Goal: Communication & Community: Answer question/provide support

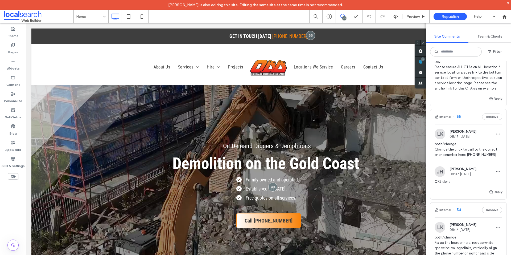
scroll to position [453, 0]
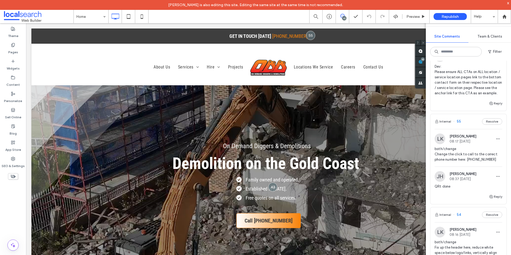
click at [440, 62] on img at bounding box center [440, 56] width 11 height 11
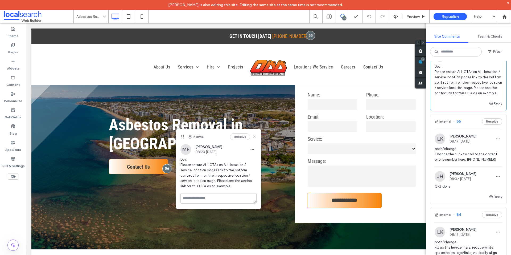
click at [252, 138] on icon at bounding box center [254, 136] width 4 height 4
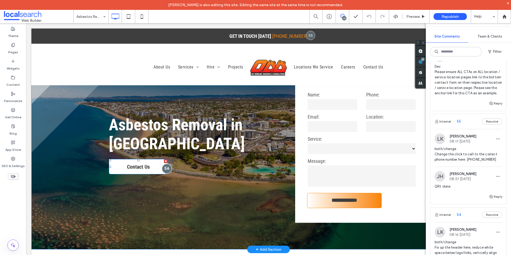
click at [166, 168] on div at bounding box center [167, 168] width 10 height 10
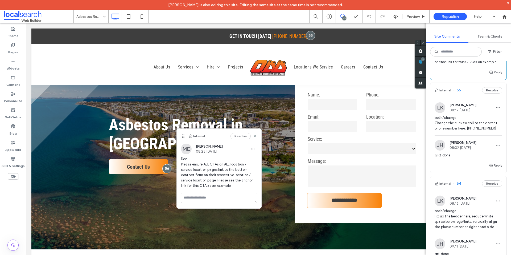
scroll to position [479, 0]
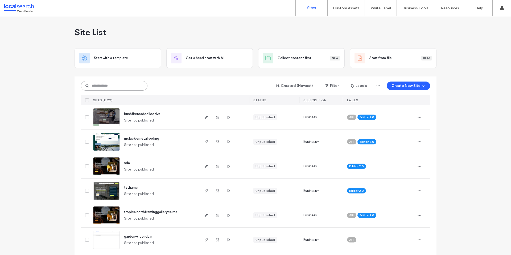
click at [118, 85] on input at bounding box center [114, 86] width 67 height 10
paste input "********"
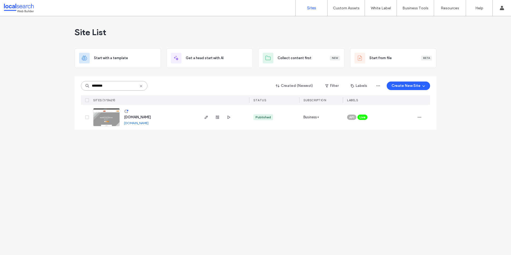
type input "********"
click at [204, 118] on icon "button" at bounding box center [206, 117] width 4 height 4
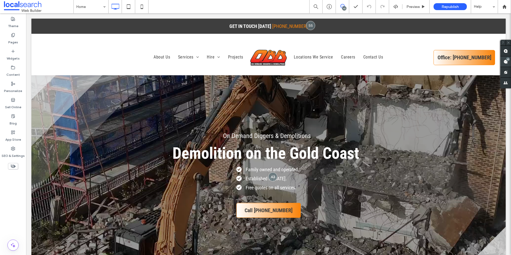
click at [507, 63] on use at bounding box center [506, 62] width 4 height 4
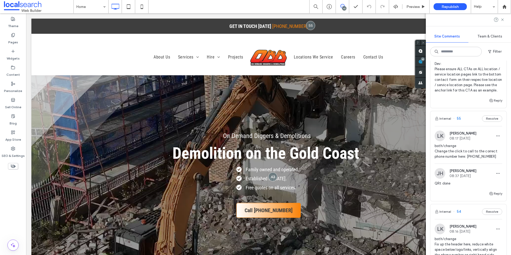
scroll to position [429, 0]
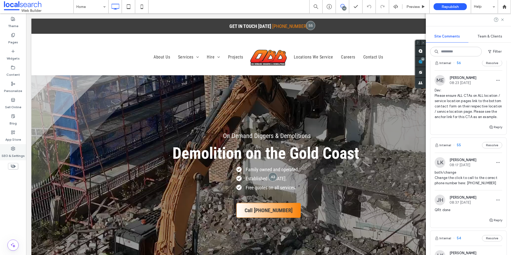
click at [20, 149] on div "SEO & Settings" at bounding box center [13, 152] width 26 height 16
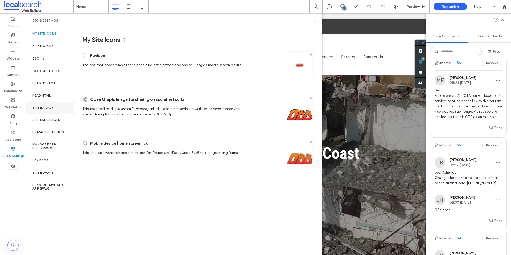
click at [47, 105] on div "Site Backup" at bounding box center [50, 108] width 48 height 12
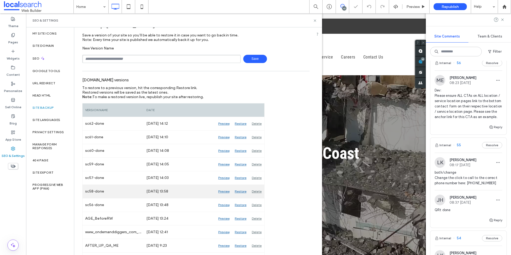
scroll to position [27, 0]
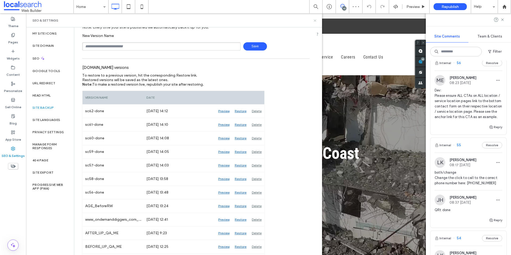
click at [315, 20] on icon at bounding box center [315, 21] width 4 height 4
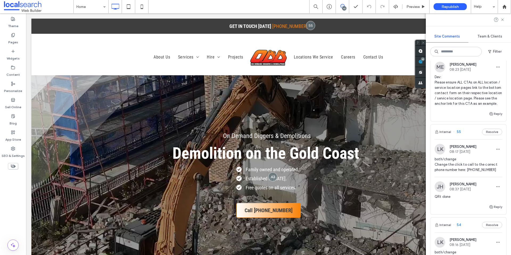
scroll to position [433, 0]
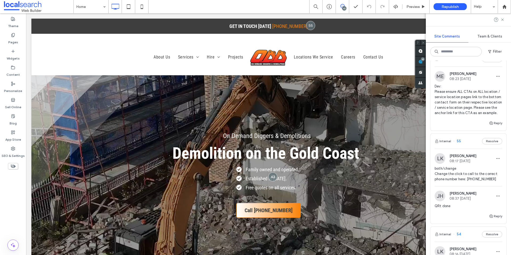
click at [442, 82] on img at bounding box center [440, 76] width 11 height 11
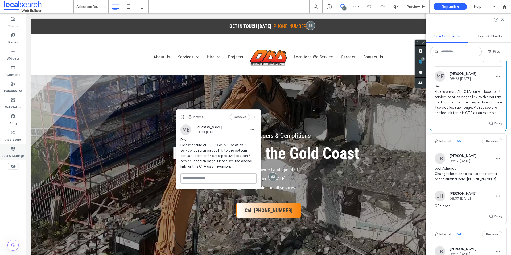
click at [15, 150] on div "SEO & Settings" at bounding box center [13, 152] width 26 height 16
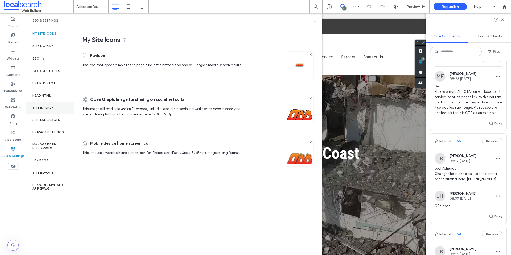
click at [49, 109] on label "Site Backup" at bounding box center [42, 108] width 21 height 4
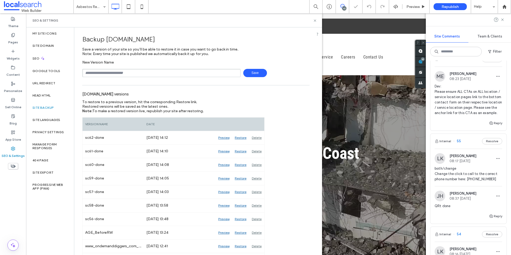
click at [123, 75] on input "text" at bounding box center [161, 73] width 158 height 8
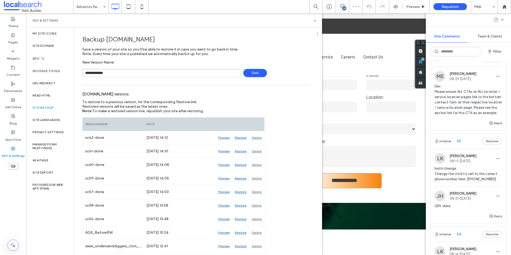
type input "**********"
click at [248, 70] on span "Save" at bounding box center [255, 73] width 24 height 8
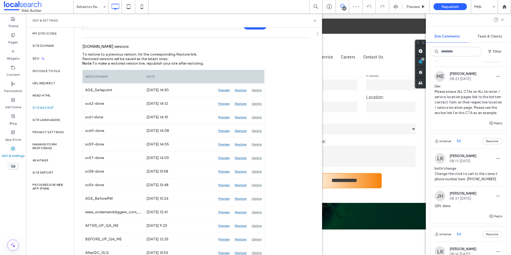
scroll to position [53, 0]
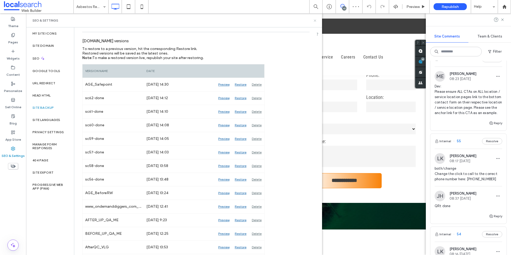
click at [316, 20] on use at bounding box center [315, 20] width 2 height 2
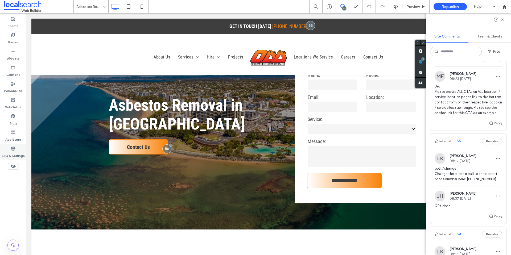
click at [16, 148] on div "SEO & Settings" at bounding box center [13, 152] width 26 height 16
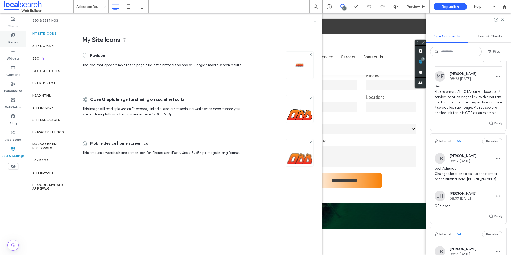
click at [12, 40] on label "Pages" at bounding box center [13, 40] width 10 height 7
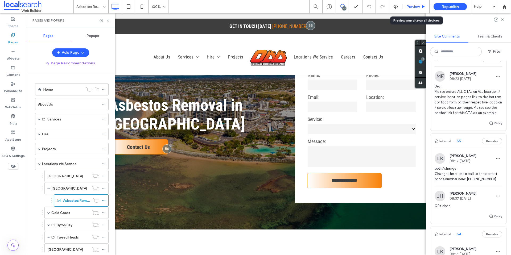
click at [410, 3] on div "Preview" at bounding box center [416, 6] width 27 height 13
click at [406, 7] on div "Preview" at bounding box center [416, 7] width 27 height 5
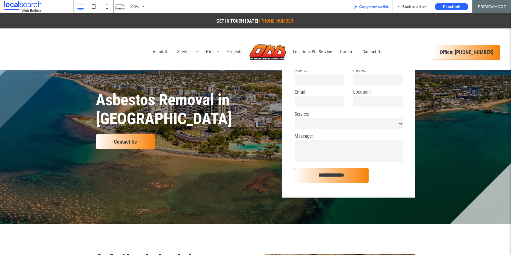
click at [375, 6] on span "Copy preview link" at bounding box center [374, 7] width 30 height 5
click at [413, 6] on span "Back to editor" at bounding box center [414, 7] width 24 height 5
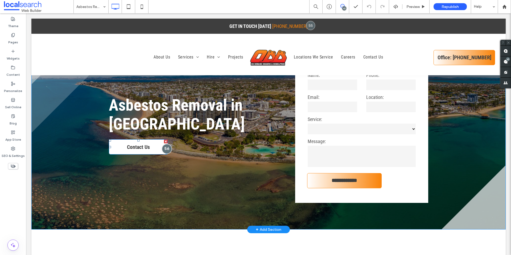
click at [164, 150] on div at bounding box center [167, 149] width 10 height 10
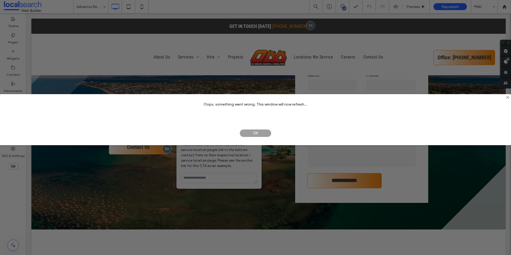
click at [255, 131] on span "OK" at bounding box center [256, 133] width 32 height 8
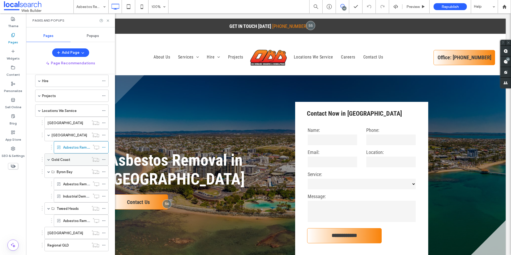
click at [50, 161] on span at bounding box center [48, 159] width 3 height 3
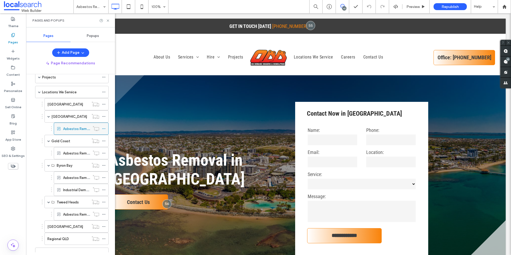
scroll to position [80, 0]
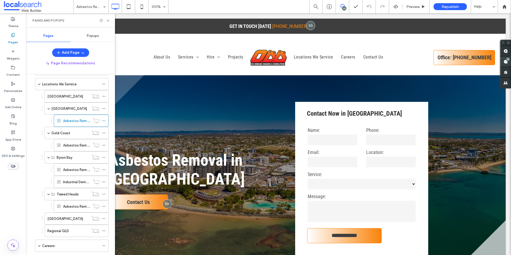
click at [509, 60] on div "10" at bounding box center [508, 59] width 4 height 4
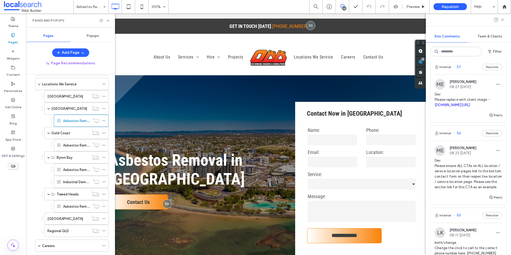
scroll to position [406, 0]
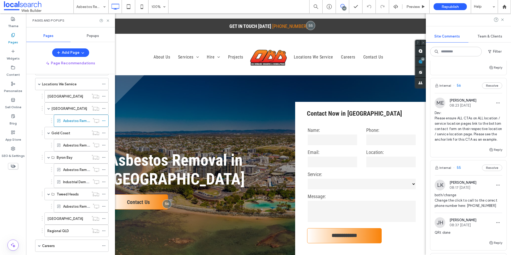
click at [443, 108] on img at bounding box center [440, 103] width 11 height 11
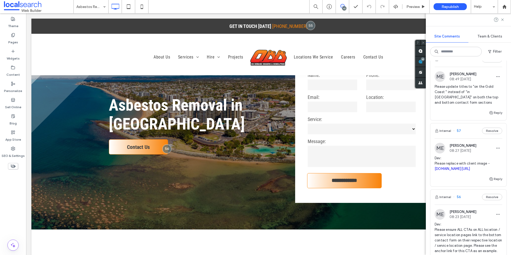
scroll to position [293, 0]
click at [439, 84] on img at bounding box center [440, 78] width 11 height 11
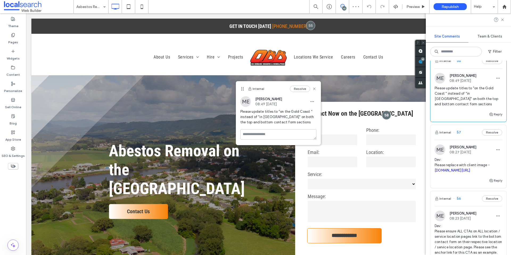
drag, startPoint x: 397, startPoint y: 92, endPoint x: 241, endPoint y: 89, distance: 156.3
click at [241, 89] on icon at bounding box center [242, 89] width 4 height 4
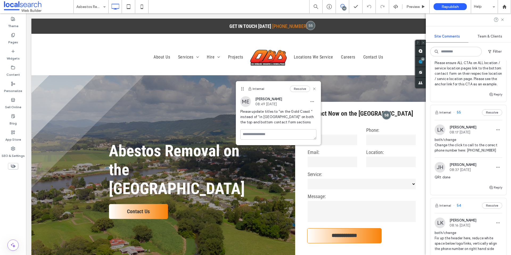
scroll to position [453, 0]
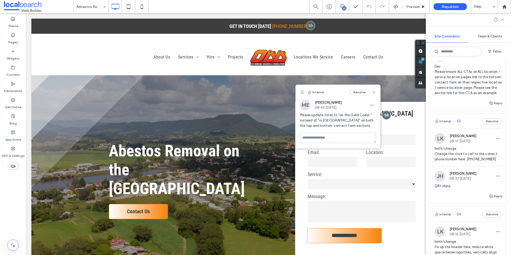
drag, startPoint x: 243, startPoint y: 88, endPoint x: 302, endPoint y: 91, distance: 59.7
click at [302, 91] on icon at bounding box center [302, 92] width 4 height 4
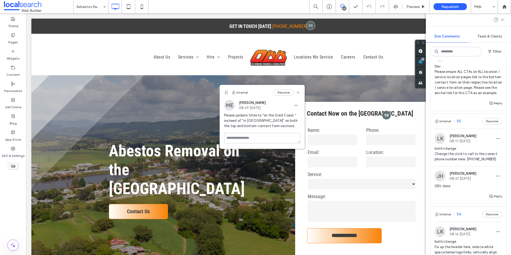
drag, startPoint x: 301, startPoint y: 93, endPoint x: 225, endPoint y: 93, distance: 75.9
click at [225, 93] on icon at bounding box center [226, 93] width 4 height 4
click at [14, 40] on label "Pages" at bounding box center [13, 40] width 10 height 7
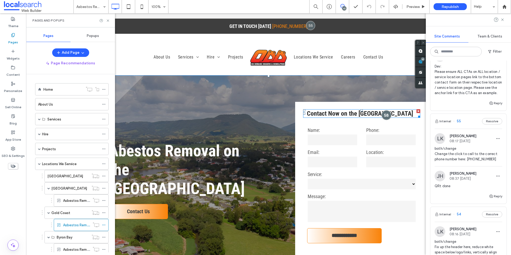
click at [384, 115] on div at bounding box center [387, 115] width 10 height 10
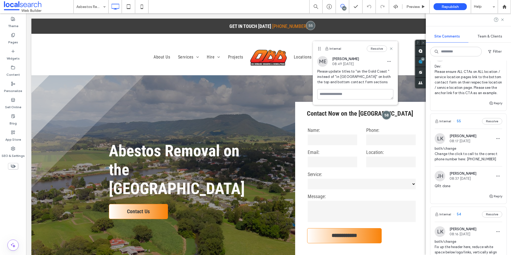
drag, startPoint x: 403, startPoint y: 91, endPoint x: 319, endPoint y: 49, distance: 93.5
click at [319, 49] on icon at bounding box center [319, 49] width 4 height 4
click at [16, 41] on label "Pages" at bounding box center [13, 40] width 10 height 7
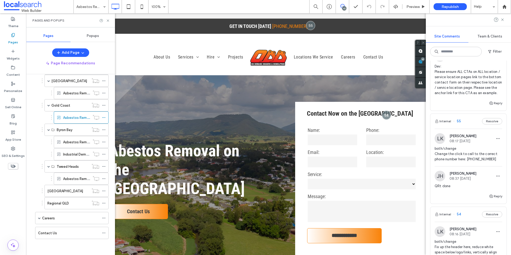
click at [441, 62] on img at bounding box center [440, 56] width 11 height 11
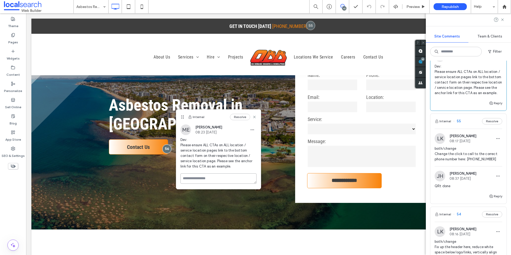
click at [203, 179] on textarea at bounding box center [219, 179] width 76 height 10
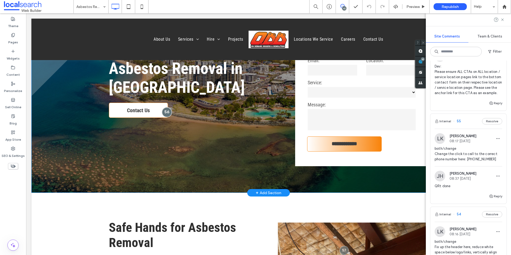
scroll to position [91, 0]
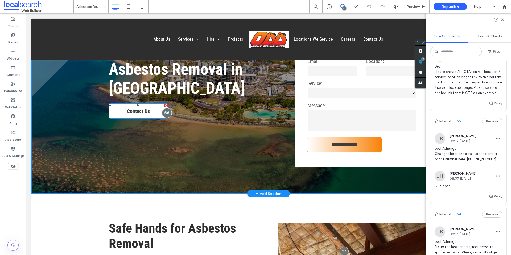
click at [167, 112] on div at bounding box center [167, 113] width 10 height 10
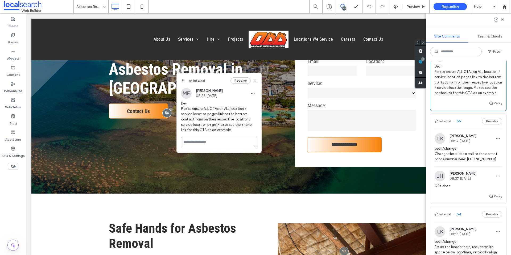
click at [218, 138] on textarea at bounding box center [219, 142] width 76 height 10
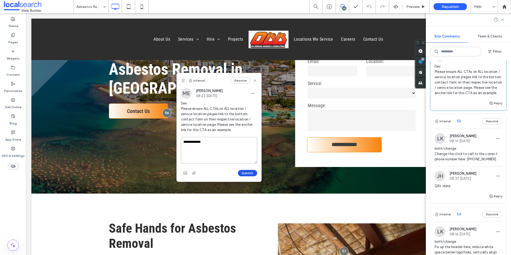
type textarea "**********"
click at [244, 172] on button "Submit" at bounding box center [247, 173] width 19 height 6
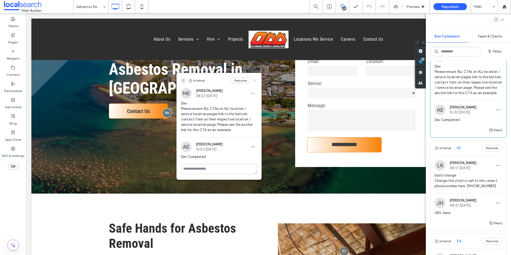
click at [255, 79] on icon at bounding box center [255, 81] width 4 height 4
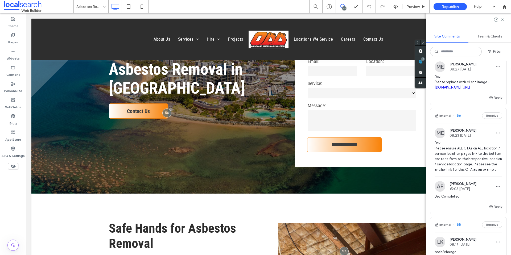
scroll to position [373, 0]
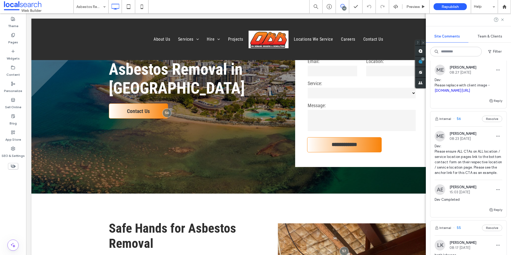
click at [439, 75] on img at bounding box center [440, 70] width 11 height 11
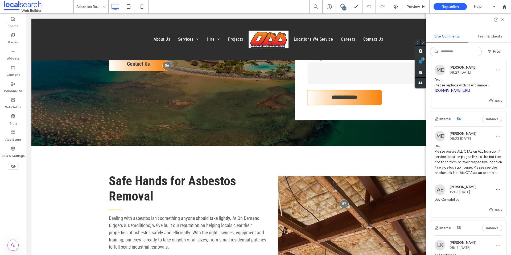
scroll to position [243, 0]
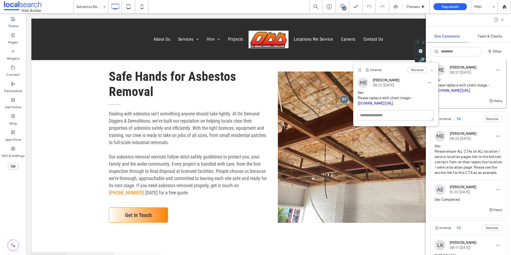
click at [433, 72] on icon at bounding box center [432, 70] width 4 height 4
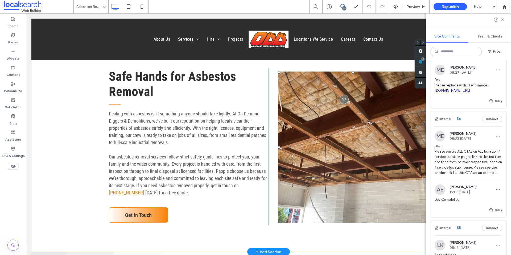
click at [363, 142] on link at bounding box center [353, 147] width 150 height 151
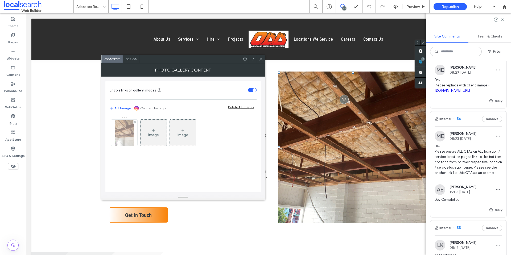
click at [130, 128] on img at bounding box center [124, 133] width 19 height 26
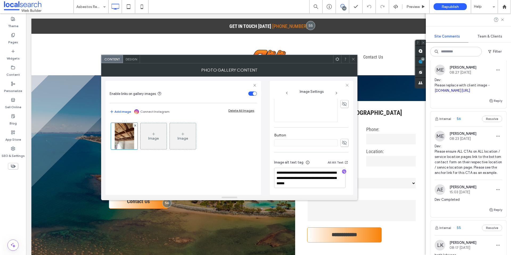
scroll to position [0, 0]
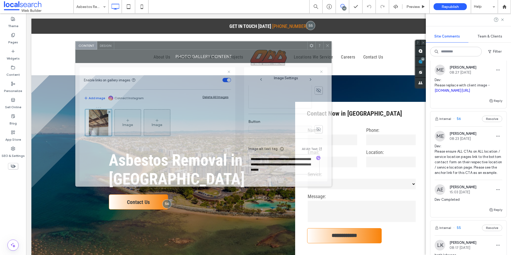
drag, startPoint x: 252, startPoint y: 61, endPoint x: 223, endPoint y: 47, distance: 31.6
click at [224, 47] on div at bounding box center [210, 46] width 193 height 8
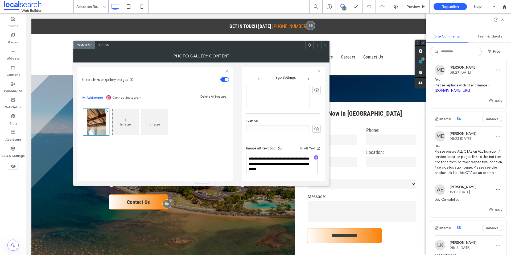
click at [326, 45] on icon at bounding box center [325, 45] width 4 height 4
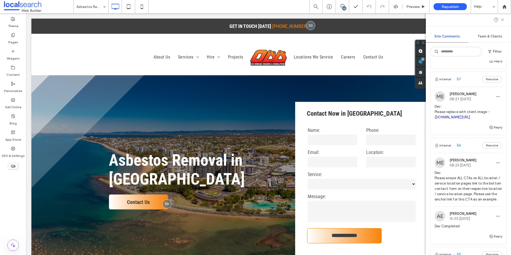
scroll to position [319, 0]
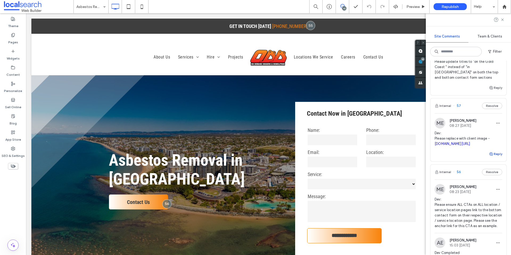
click at [489, 156] on icon "button" at bounding box center [491, 154] width 4 height 4
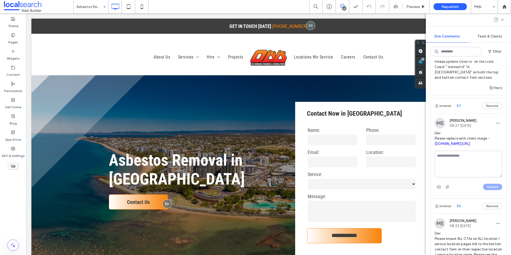
click at [470, 178] on textarea at bounding box center [469, 164] width 68 height 27
type textarea "**********"
click at [487, 191] on div "Submit" at bounding box center [469, 187] width 68 height 9
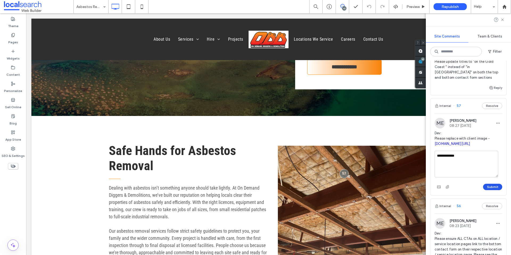
scroll to position [243, 0]
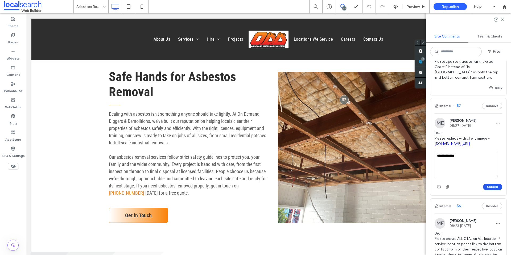
click at [487, 190] on button "Submit" at bounding box center [492, 187] width 19 height 6
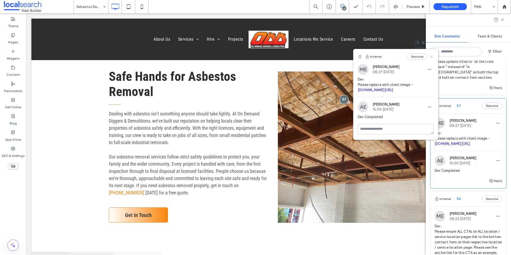
click at [432, 58] on icon at bounding box center [432, 57] width 4 height 4
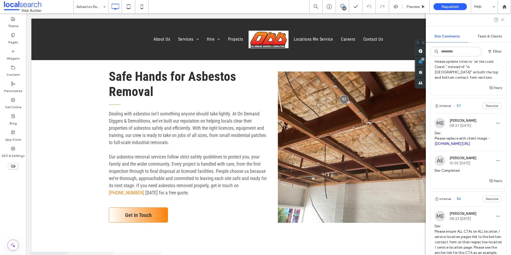
click at [439, 57] on img at bounding box center [440, 51] width 11 height 11
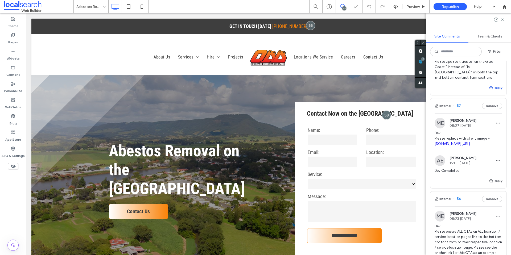
click at [491, 91] on button "Reply" at bounding box center [495, 88] width 13 height 6
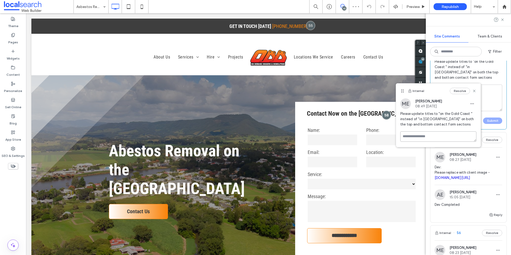
click at [456, 135] on textarea at bounding box center [438, 137] width 76 height 10
type textarea "**********"
click at [465, 168] on button "Submit" at bounding box center [466, 168] width 19 height 6
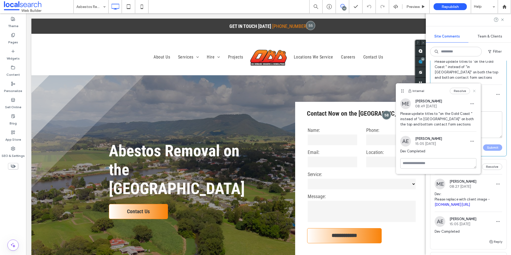
click at [476, 90] on icon at bounding box center [474, 91] width 4 height 4
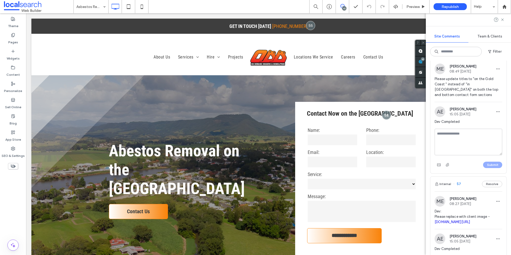
scroll to position [293, 0]
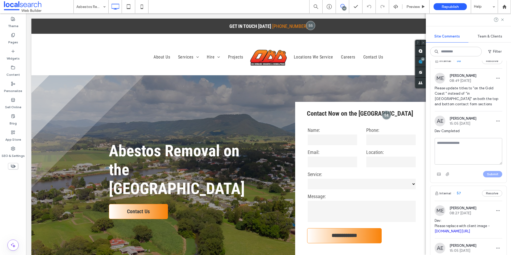
click at [481, 107] on span "Please update titles to "on the Gold Coast " instead of "in Gold Coast" on both…" at bounding box center [469, 96] width 68 height 21
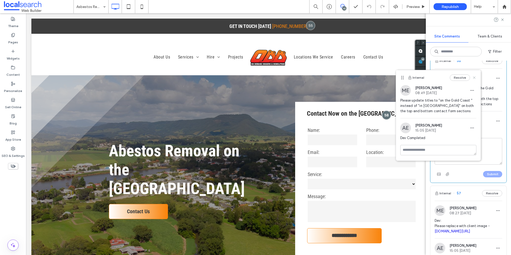
click at [473, 76] on icon at bounding box center [474, 78] width 4 height 4
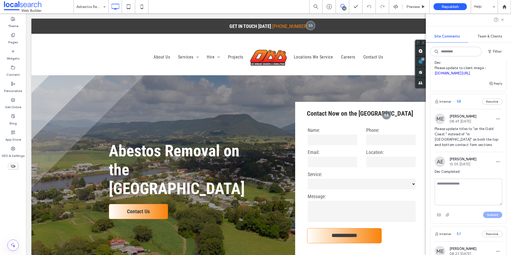
scroll to position [240, 0]
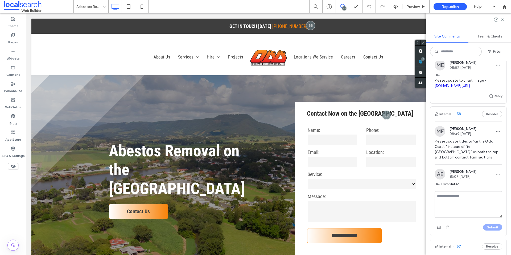
click at [440, 71] on img at bounding box center [440, 65] width 11 height 11
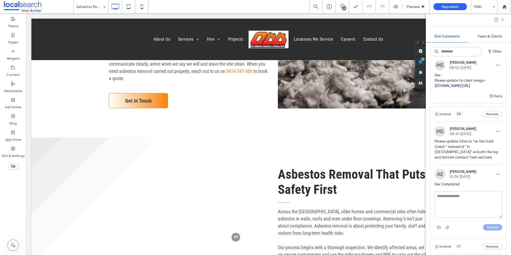
scroll to position [467, 0]
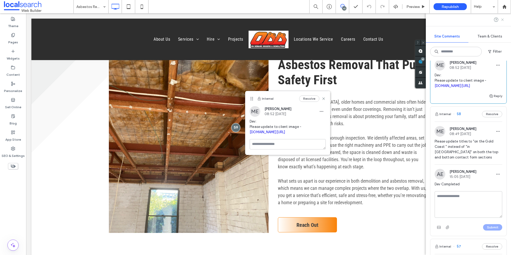
click at [501, 19] on icon at bounding box center [503, 20] width 4 height 4
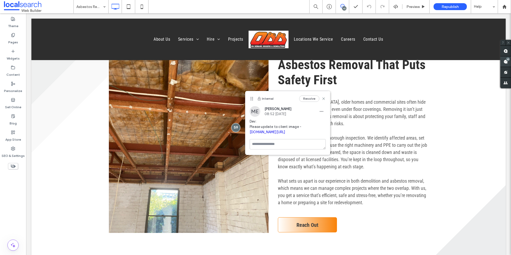
click at [505, 62] on use at bounding box center [506, 62] width 4 height 4
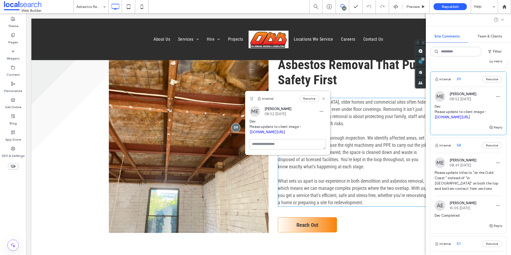
scroll to position [160, 0]
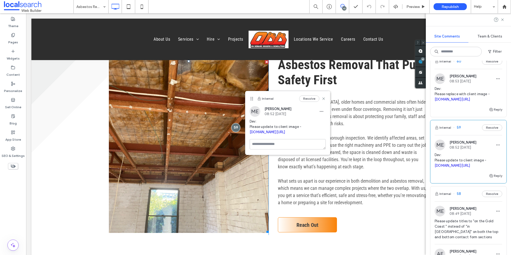
click at [216, 145] on link at bounding box center [189, 146] width 160 height 173
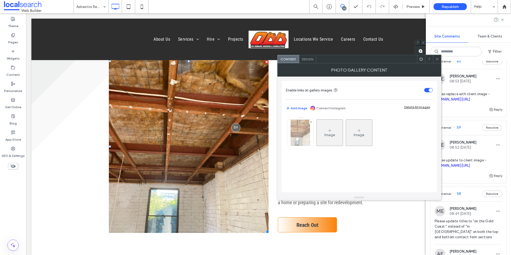
click at [306, 140] on img at bounding box center [300, 133] width 19 height 26
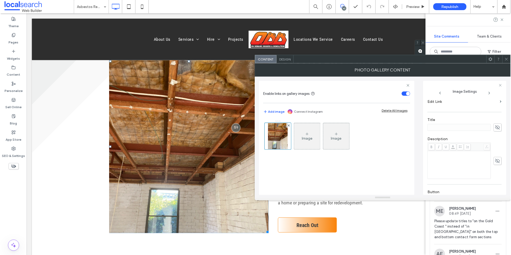
scroll to position [163, 0]
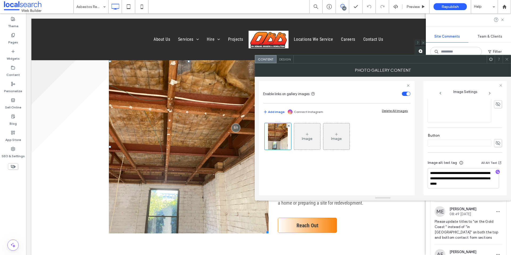
click at [506, 57] on icon at bounding box center [507, 59] width 4 height 4
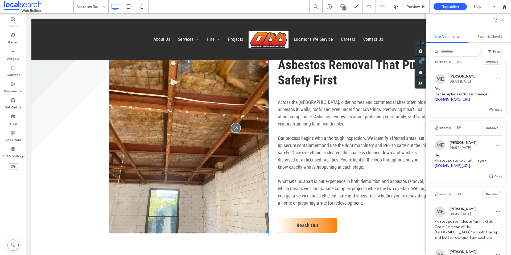
click at [235, 128] on div at bounding box center [236, 128] width 10 height 10
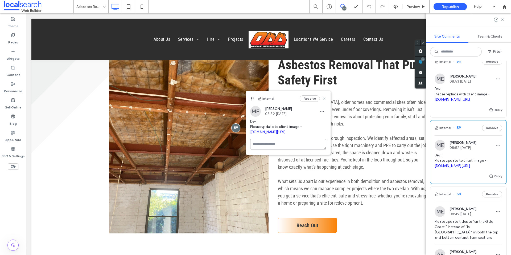
click at [267, 149] on textarea at bounding box center [288, 144] width 76 height 10
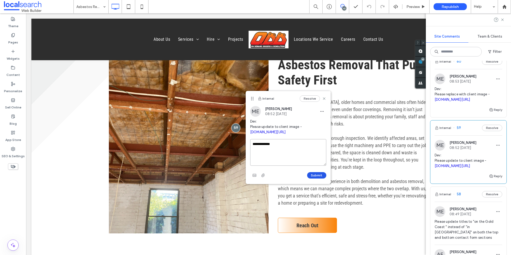
type textarea "**********"
click at [317, 178] on button "Submit" at bounding box center [316, 175] width 19 height 6
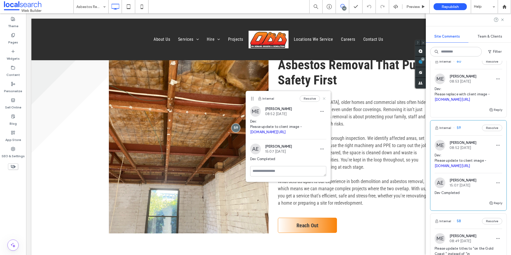
click at [323, 98] on icon at bounding box center [324, 98] width 4 height 4
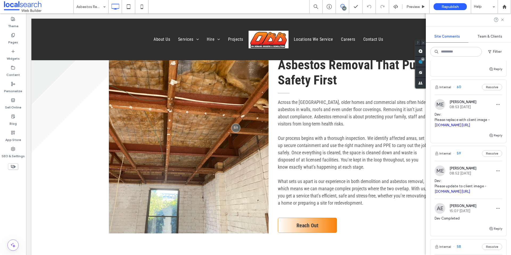
scroll to position [133, 0]
click at [439, 111] on img at bounding box center [440, 105] width 11 height 11
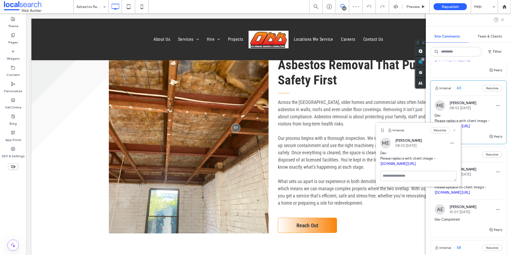
click at [456, 130] on icon at bounding box center [454, 130] width 4 height 4
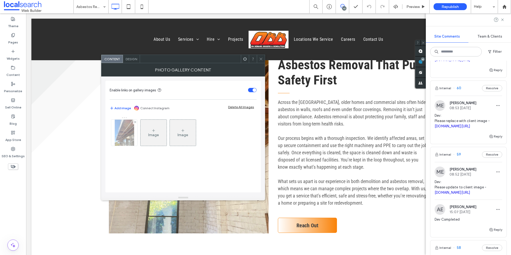
click at [118, 132] on img at bounding box center [124, 133] width 19 height 26
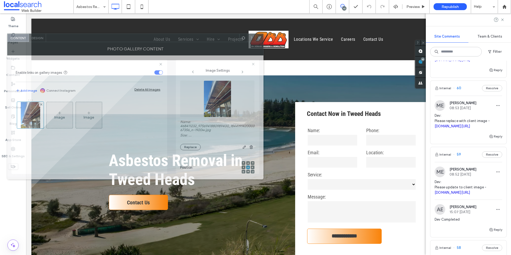
drag, startPoint x: 166, startPoint y: 59, endPoint x: 68, endPoint y: 38, distance: 99.9
click at [68, 38] on div at bounding box center [142, 38] width 193 height 8
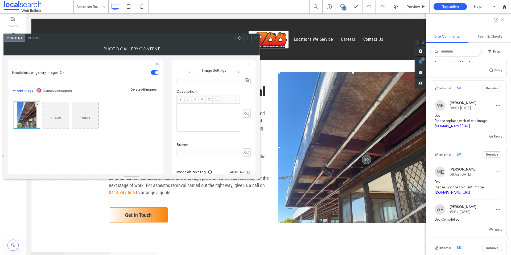
scroll to position [169, 0]
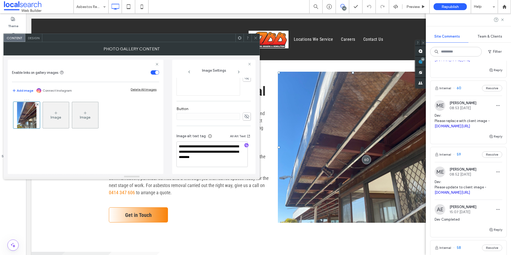
click at [256, 36] on icon at bounding box center [256, 38] width 4 height 4
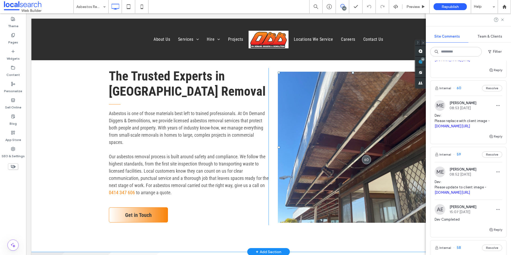
click at [305, 142] on link at bounding box center [353, 147] width 150 height 151
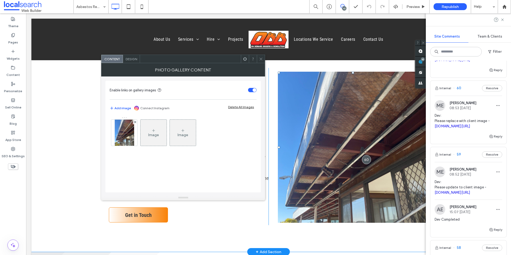
click at [305, 142] on link at bounding box center [353, 147] width 150 height 151
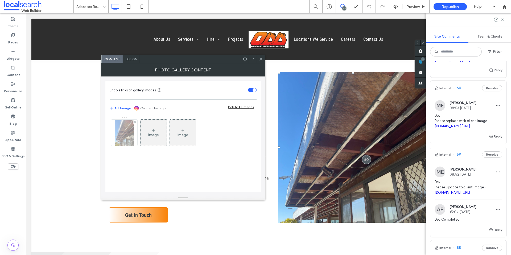
click at [129, 128] on img at bounding box center [124, 133] width 19 height 26
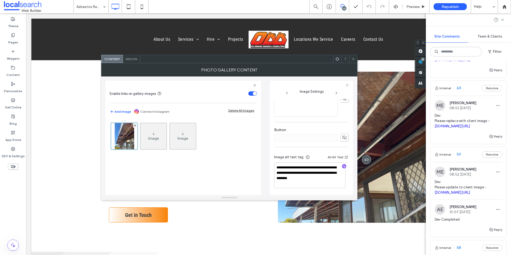
click at [356, 62] on div at bounding box center [353, 59] width 8 height 8
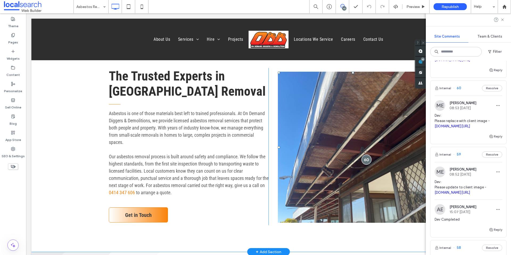
click at [367, 160] on div at bounding box center [367, 159] width 10 height 10
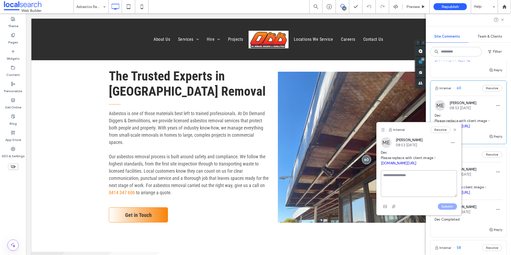
click at [391, 185] on textarea at bounding box center [419, 183] width 76 height 27
type textarea "**********"
click at [456, 211] on div "Submit" at bounding box center [419, 206] width 76 height 9
click at [454, 210] on button "Submit" at bounding box center [447, 206] width 19 height 6
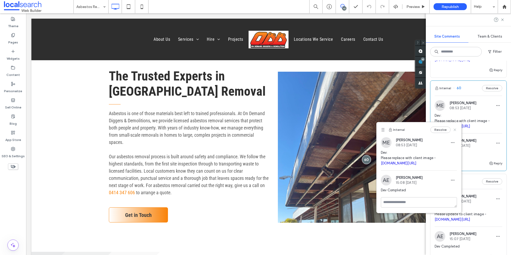
click at [456, 130] on icon at bounding box center [455, 130] width 4 height 4
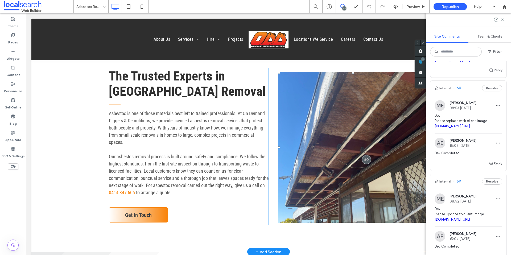
click at [299, 132] on link at bounding box center [353, 147] width 150 height 151
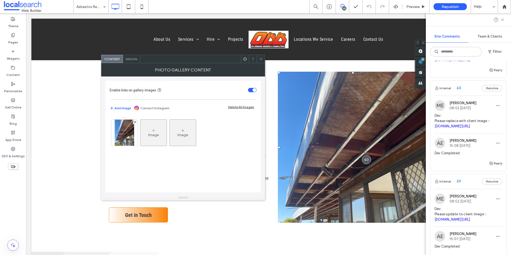
click at [299, 132] on link at bounding box center [353, 147] width 150 height 151
click at [126, 135] on img at bounding box center [124, 133] width 19 height 26
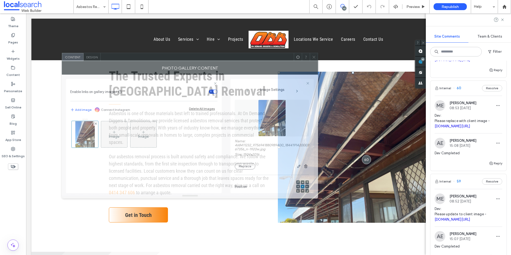
drag, startPoint x: 163, startPoint y: 63, endPoint x: 117, endPoint y: 61, distance: 45.8
click at [117, 61] on div at bounding box center [197, 57] width 193 height 8
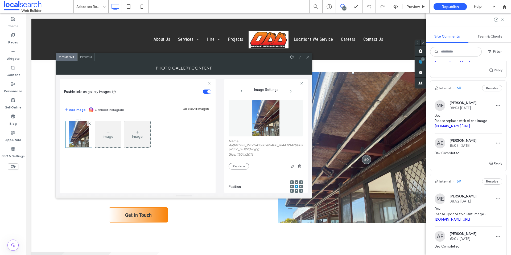
click at [307, 56] on icon at bounding box center [308, 57] width 4 height 4
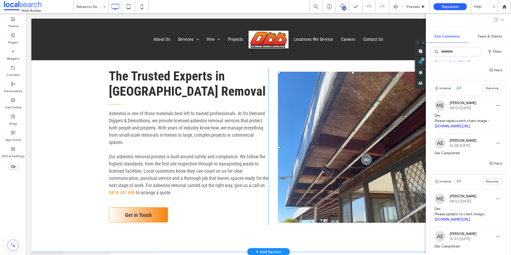
click at [363, 157] on div at bounding box center [367, 159] width 10 height 10
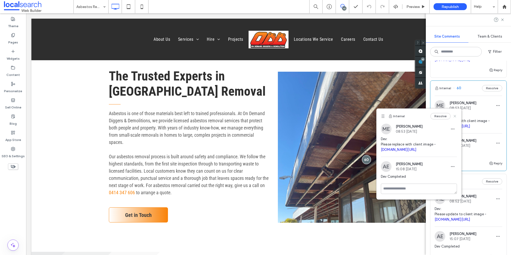
click at [457, 116] on icon at bounding box center [455, 116] width 4 height 4
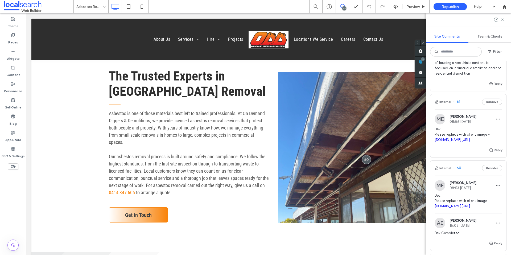
scroll to position [0, 0]
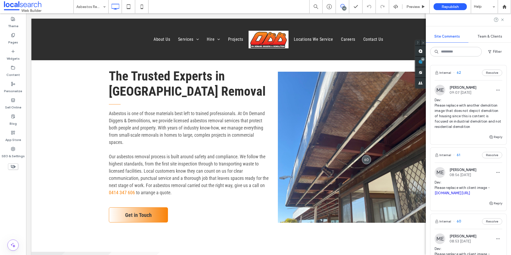
click at [440, 173] on img at bounding box center [440, 172] width 11 height 11
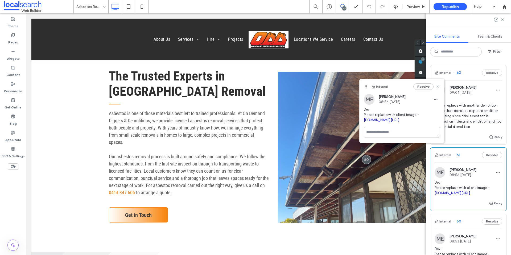
click at [397, 138] on div at bounding box center [402, 132] width 76 height 11
click at [397, 137] on textarea at bounding box center [402, 132] width 76 height 10
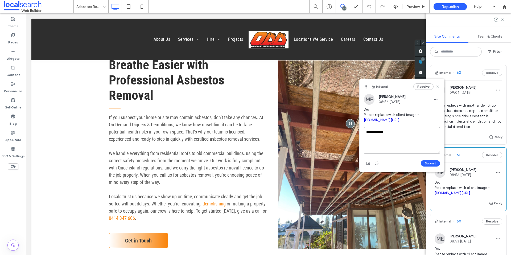
type textarea "**********"
click at [429, 167] on div "**********" at bounding box center [402, 147] width 76 height 40
click at [433, 166] on button "Submit" at bounding box center [430, 163] width 19 height 6
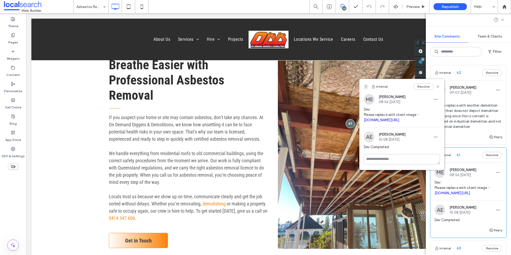
click at [440, 85] on div "Internal Resolve" at bounding box center [402, 86] width 85 height 15
click at [440, 85] on icon at bounding box center [438, 86] width 4 height 4
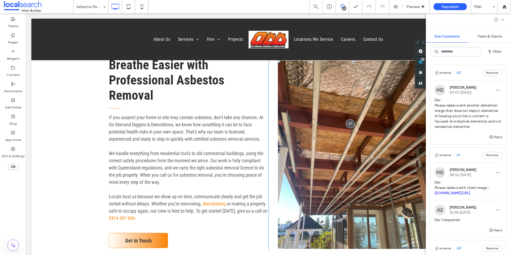
click at [323, 163] on link at bounding box center [353, 154] width 150 height 188
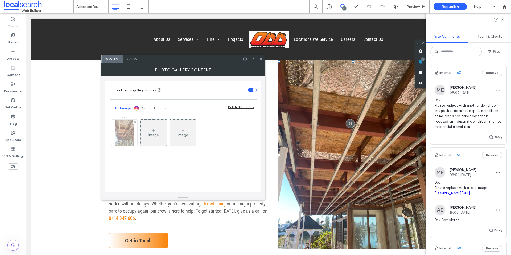
click at [118, 135] on img at bounding box center [124, 133] width 19 height 26
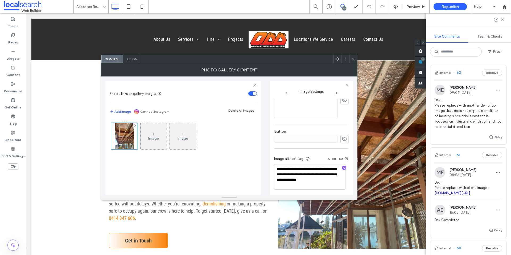
scroll to position [169, 0]
click at [353, 58] on icon at bounding box center [353, 59] width 4 height 4
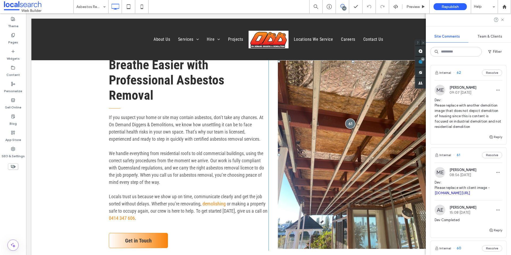
click at [350, 118] on div at bounding box center [350, 123] width 10 height 10
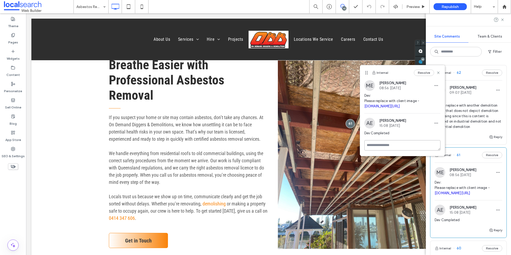
click at [386, 150] on textarea at bounding box center [402, 145] width 76 height 10
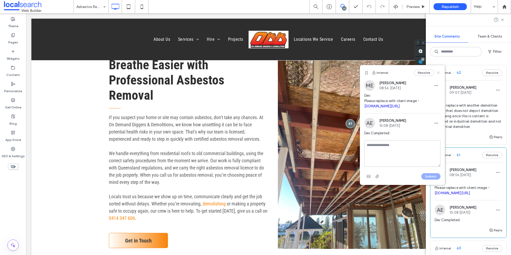
click at [436, 74] on icon at bounding box center [438, 73] width 4 height 4
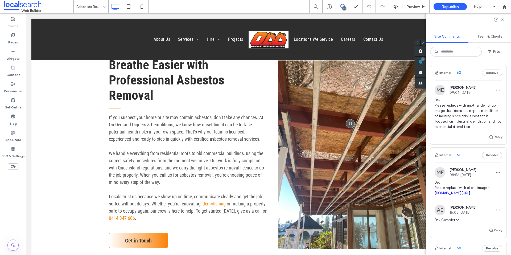
click at [443, 91] on img at bounding box center [440, 90] width 11 height 11
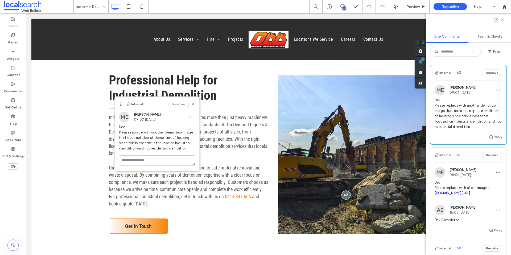
drag, startPoint x: 361, startPoint y: 158, endPoint x: 121, endPoint y: 104, distance: 246.6
click at [121, 104] on use at bounding box center [121, 104] width 2 height 3
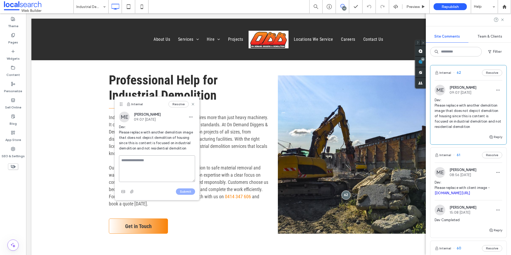
click at [159, 162] on textarea at bounding box center [157, 168] width 76 height 27
click at [181, 166] on textarea "**********" at bounding box center [157, 168] width 76 height 27
click at [168, 161] on textarea "**********" at bounding box center [157, 168] width 76 height 27
click at [165, 164] on textarea "**********" at bounding box center [157, 168] width 76 height 27
drag, startPoint x: 165, startPoint y: 164, endPoint x: 152, endPoint y: 160, distance: 13.8
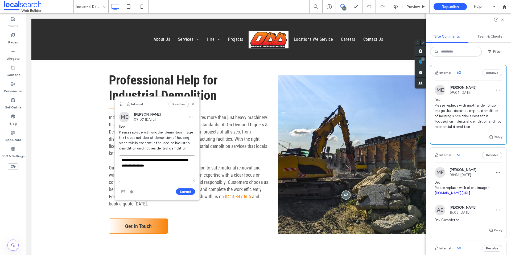
click at [152, 160] on textarea "**********" at bounding box center [157, 168] width 76 height 27
paste textarea "******"
type textarea "**********"
click at [183, 190] on button "Submit" at bounding box center [185, 191] width 19 height 6
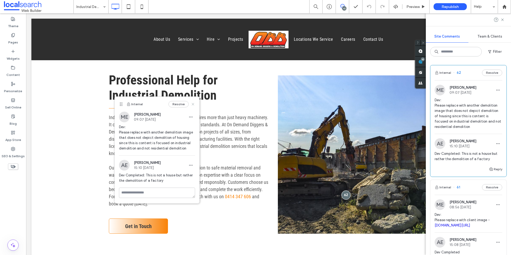
click at [192, 104] on use at bounding box center [193, 104] width 2 height 2
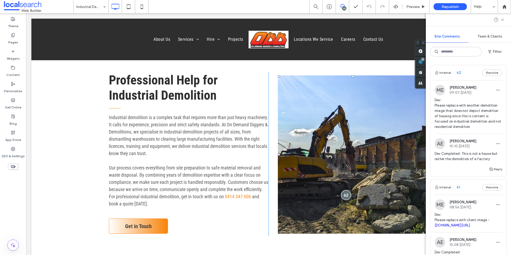
click at [342, 190] on div at bounding box center [346, 195] width 10 height 10
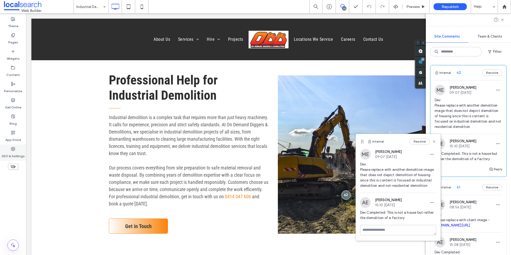
click at [18, 148] on div "SEO & Settings" at bounding box center [13, 152] width 26 height 16
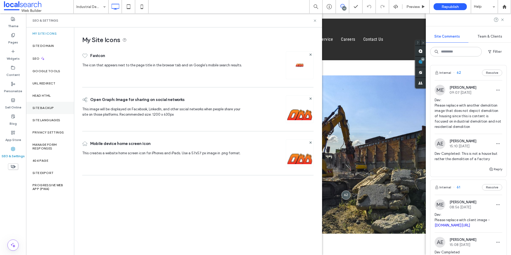
click at [54, 105] on div "Site Backup" at bounding box center [50, 108] width 48 height 12
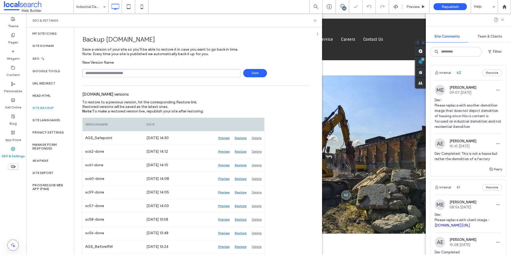
click at [103, 72] on input "text" at bounding box center [161, 73] width 158 height 8
type input "*********"
click at [256, 71] on span "Save" at bounding box center [255, 73] width 24 height 8
